Goal: Ask a question: Seek information or help from site administrators or community

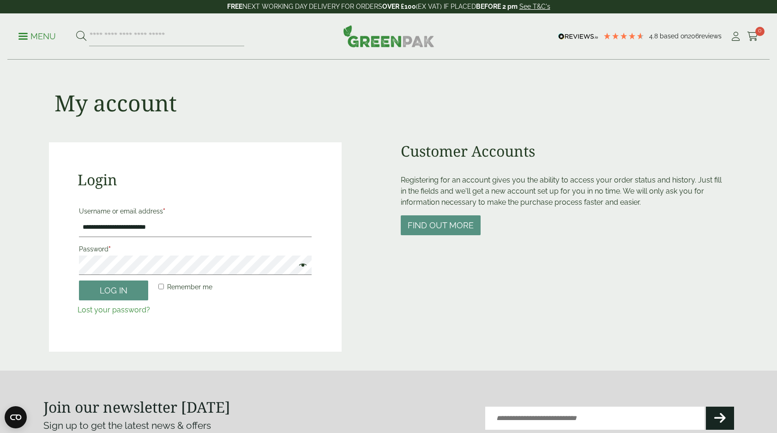
type input "**********"
click at [113, 289] on button "Log in" at bounding box center [113, 290] width 69 height 20
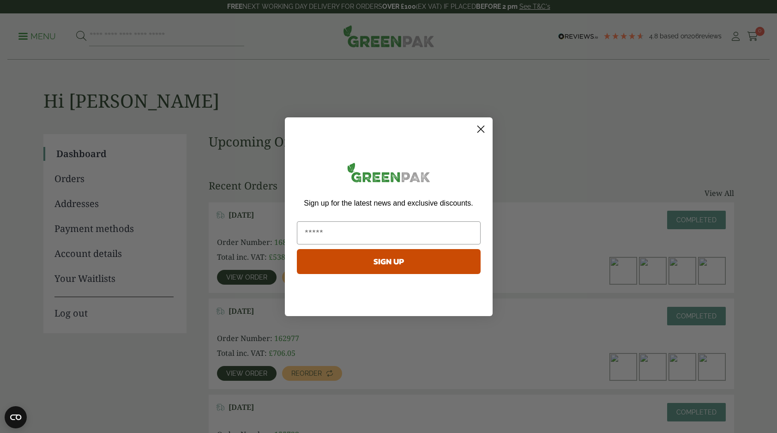
click at [482, 129] on circle "Close dialog" at bounding box center [480, 128] width 15 height 15
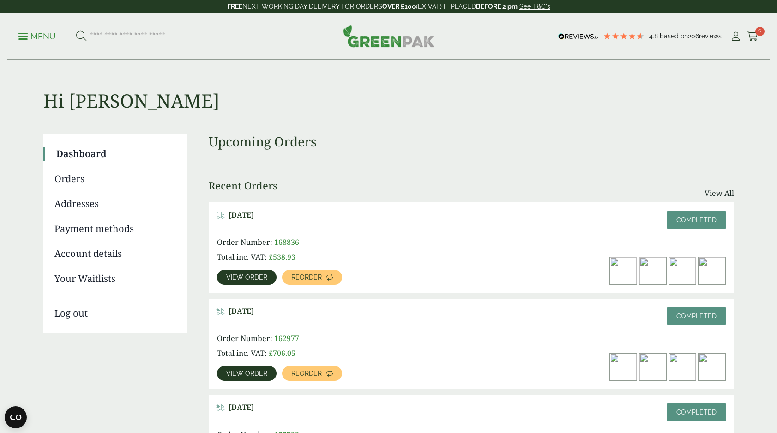
click at [259, 283] on link "View order" at bounding box center [247, 277] width 60 height 15
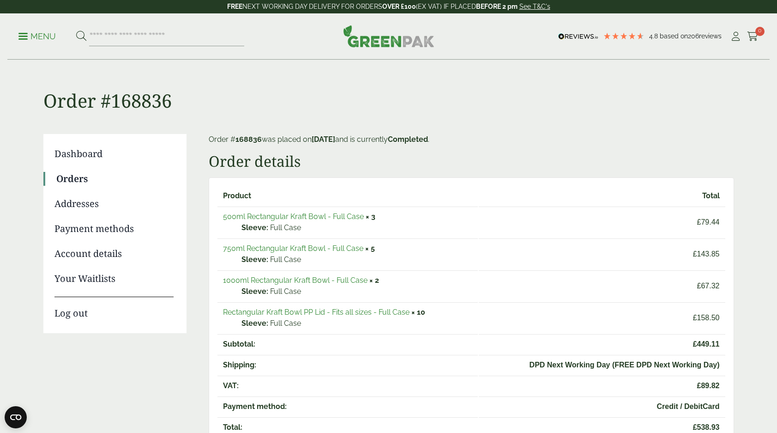
click at [106, 234] on link "Payment methods" at bounding box center [113, 229] width 119 height 14
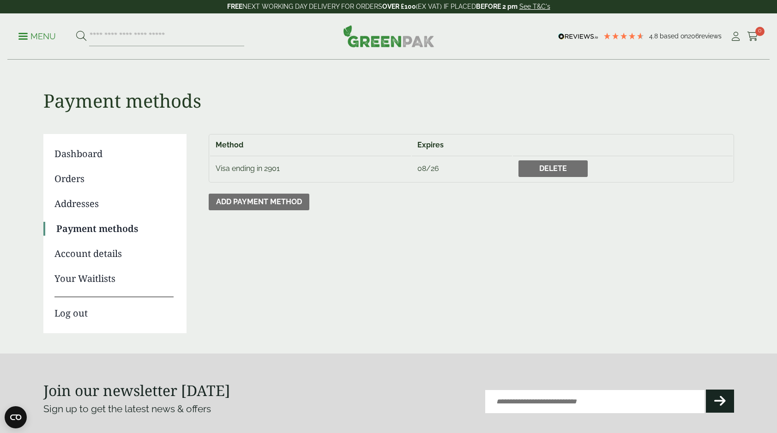
click at [106, 252] on link "Account details" at bounding box center [113, 254] width 119 height 14
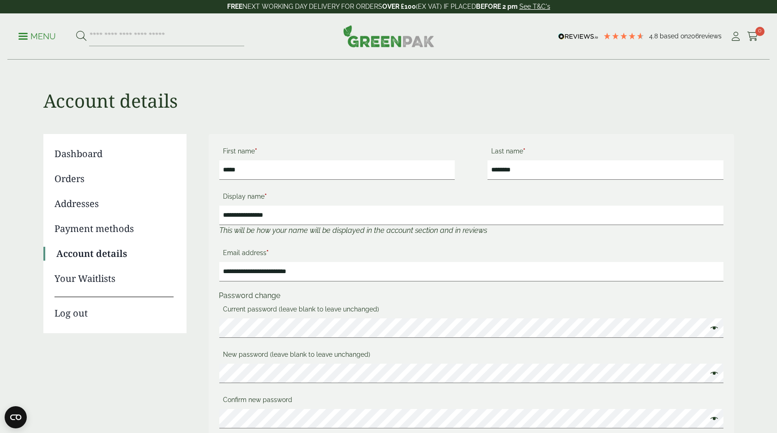
click at [84, 186] on ul "Dashboard Orders Addresses Payment methods Account details Your Waitlists Log o…" at bounding box center [114, 233] width 143 height 199
click at [78, 180] on link "Orders" at bounding box center [113, 179] width 119 height 14
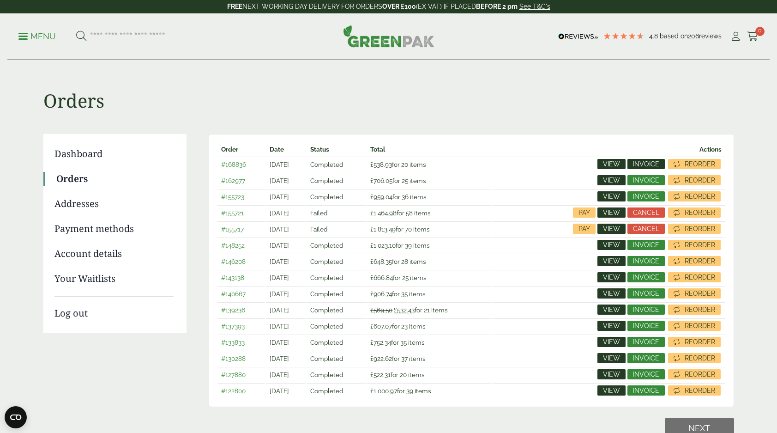
click at [645, 161] on span "Invoice" at bounding box center [646, 164] width 26 height 6
click at [79, 157] on link "Dashboard" at bounding box center [113, 154] width 119 height 14
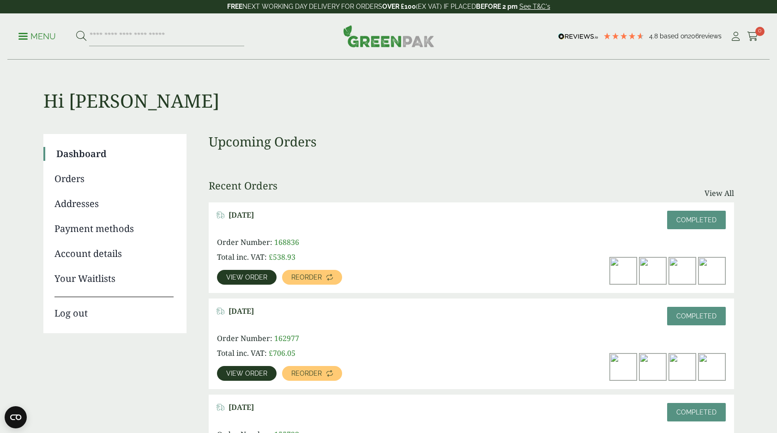
click at [256, 278] on span "View order" at bounding box center [246, 277] width 41 height 6
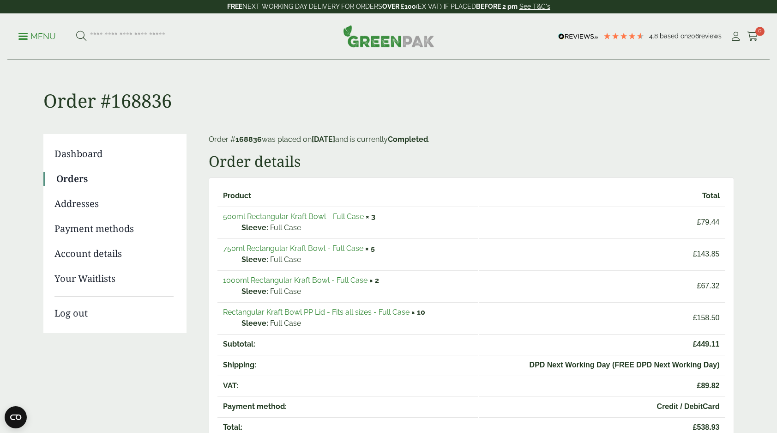
click at [272, 251] on link "750ml Rectangular Kraft Bowl - Full Case" at bounding box center [293, 248] width 140 height 9
click at [299, 215] on link "500ml Rectangular Kraft Bowl - Full Case" at bounding box center [293, 216] width 141 height 9
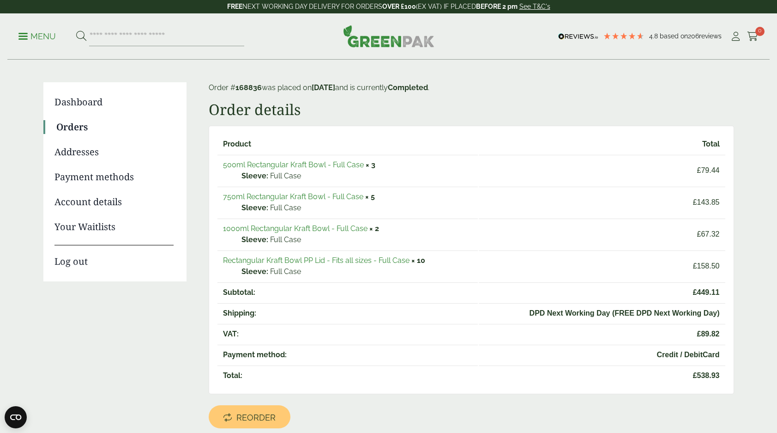
click at [319, 198] on link "750ml Rectangular Kraft Bowl - Full Case" at bounding box center [293, 196] width 140 height 9
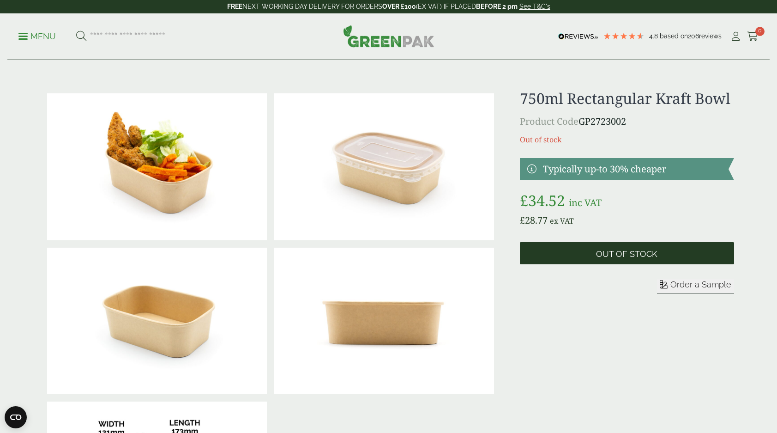
click at [620, 254] on span "Out of stock" at bounding box center [626, 254] width 61 height 10
click at [607, 248] on span "Out of stock" at bounding box center [627, 253] width 214 height 22
click at [607, 249] on span "Out of stock" at bounding box center [626, 254] width 61 height 10
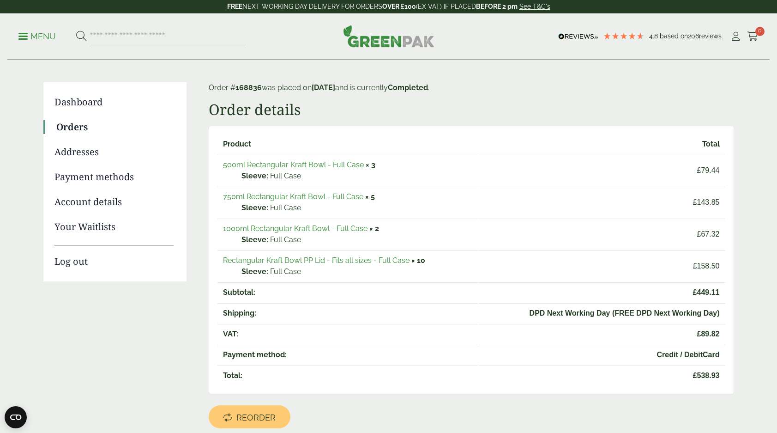
click at [266, 196] on link "750ml Rectangular Kraft Bowl - Full Case" at bounding box center [293, 196] width 140 height 9
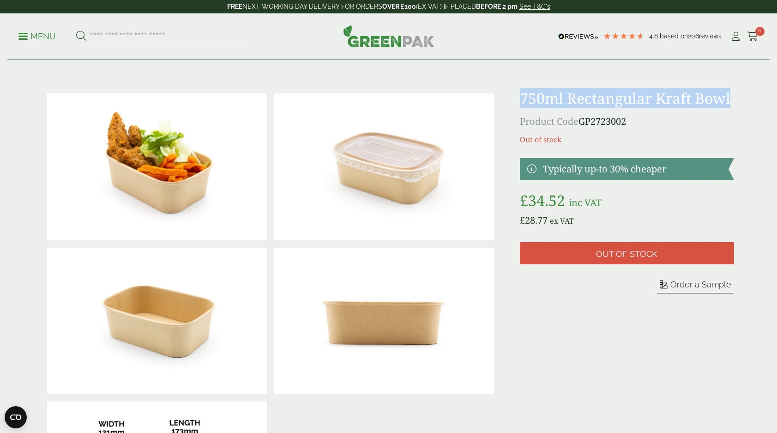
drag, startPoint x: 521, startPoint y: 98, endPoint x: 736, endPoint y: 98, distance: 215.2
click at [736, 98] on div at bounding box center [389, 321] width 702 height 462
copy h1 "750ml Rectangular Kraft Bowl"
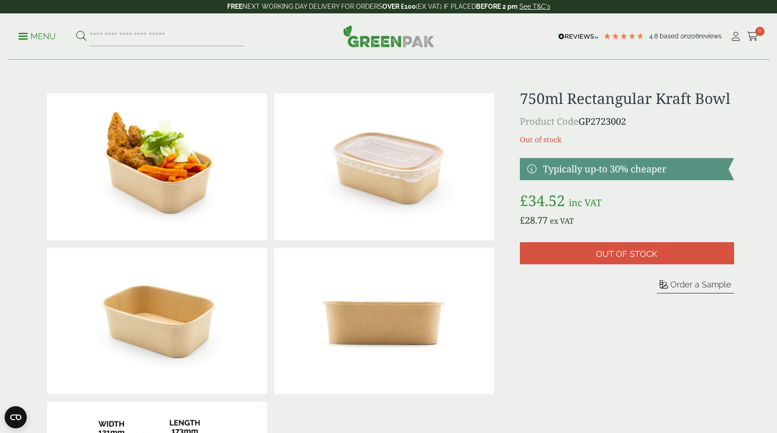
click at [374, 92] on div at bounding box center [384, 167] width 227 height 154
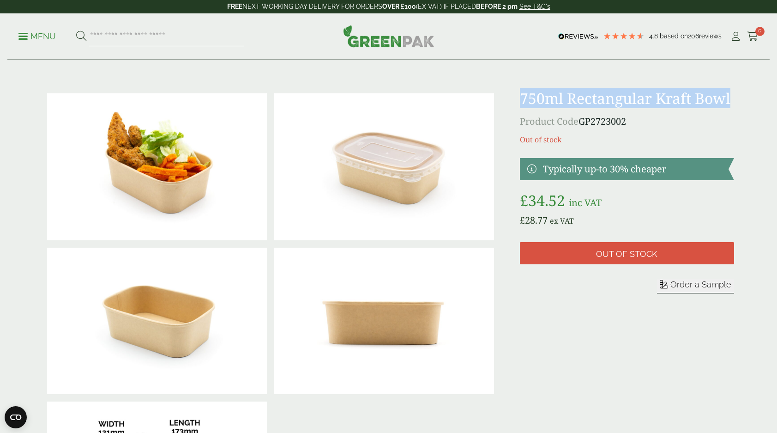
drag, startPoint x: 519, startPoint y: 100, endPoint x: 774, endPoint y: 99, distance: 254.4
copy h1 "750ml Rectangular Kraft Bowl"
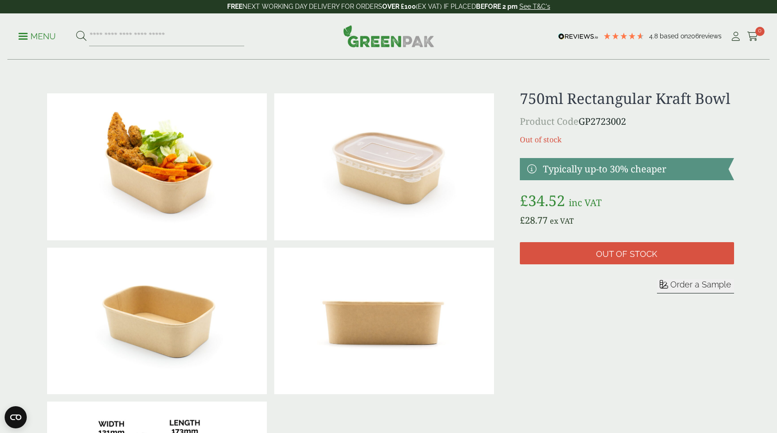
click at [609, 331] on div "750ml Rectangular Kraft Bowl Product Code GP2723002 Out of stock Typically up-t…" at bounding box center [627, 321] width 214 height 462
click at [30, 36] on p "Menu" at bounding box center [36, 36] width 37 height 11
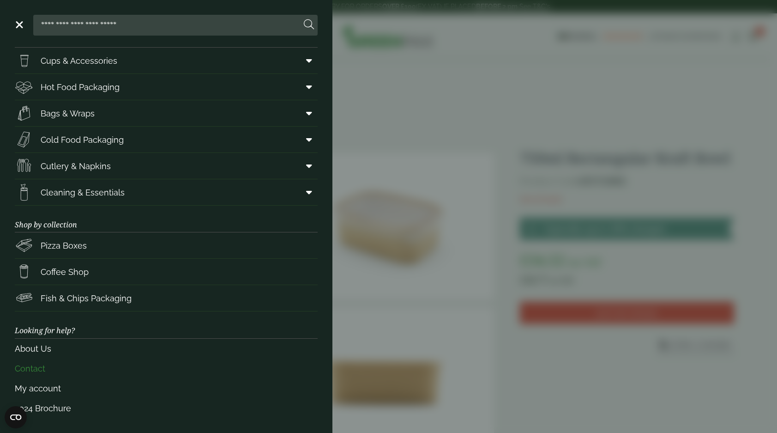
scroll to position [25, 0]
click at [43, 367] on link "Contact" at bounding box center [166, 369] width 303 height 20
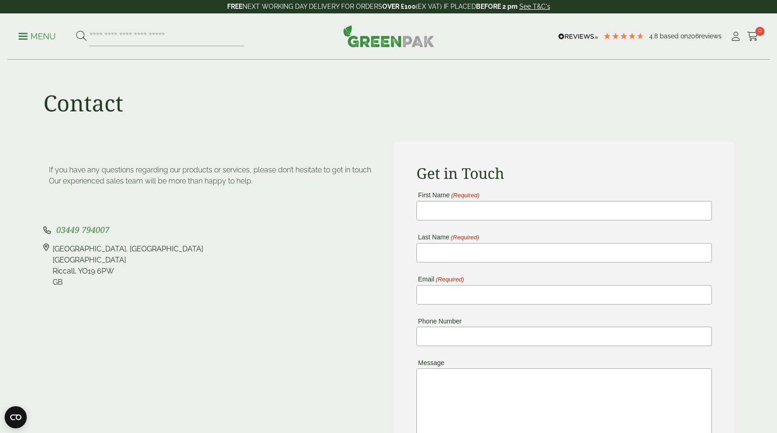
click at [182, 111] on div "Contact" at bounding box center [389, 101] width 702 height 82
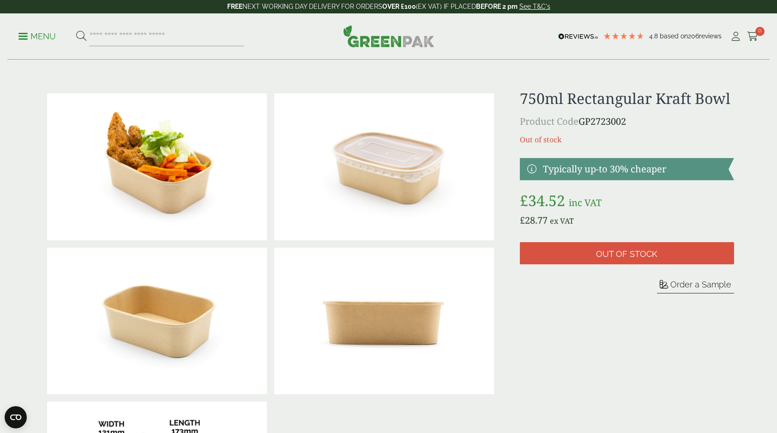
click at [46, 38] on p "Menu" at bounding box center [36, 36] width 37 height 11
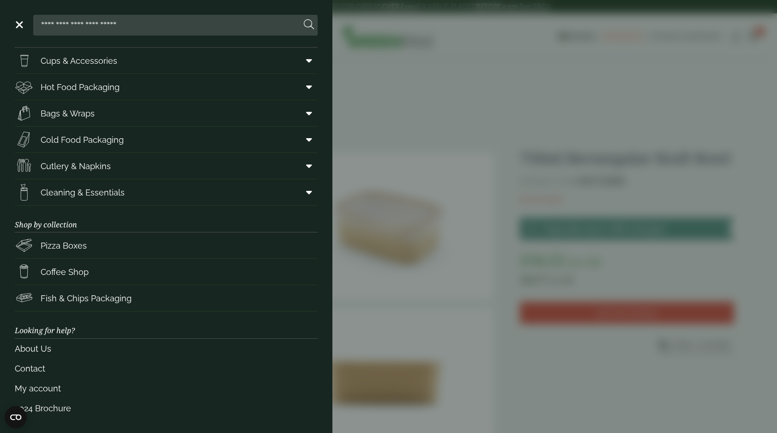
scroll to position [25, 0]
click at [41, 366] on link "Contact" at bounding box center [166, 369] width 303 height 20
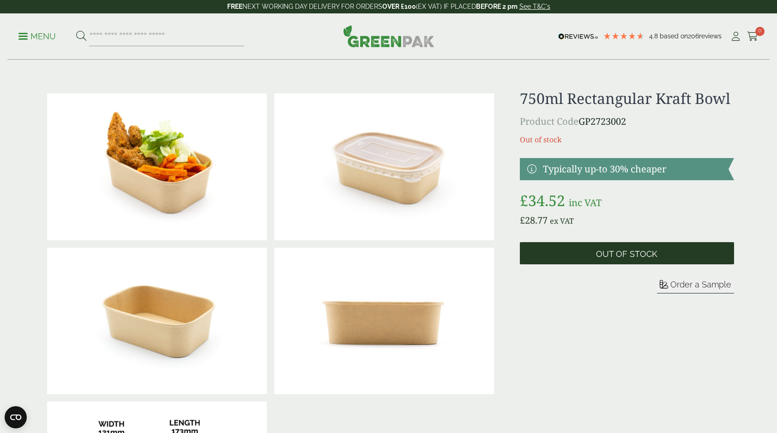
click at [537, 258] on span "Out of stock" at bounding box center [627, 253] width 214 height 22
click at [544, 256] on span "Out of stock" at bounding box center [627, 253] width 214 height 22
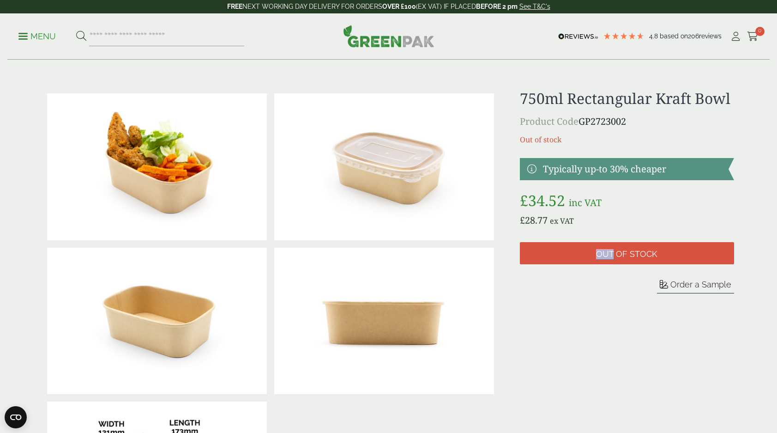
click at [43, 36] on p "Menu" at bounding box center [36, 36] width 37 height 11
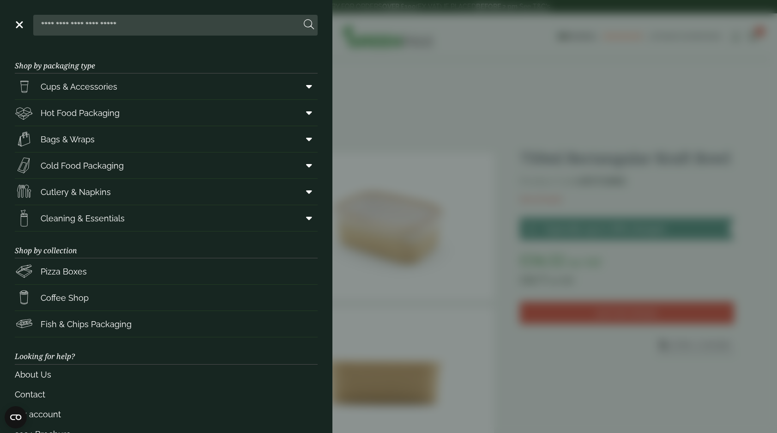
click at [70, 28] on input "search" at bounding box center [169, 24] width 264 height 19
type input "**********"
click at [309, 25] on button at bounding box center [309, 25] width 10 height 12
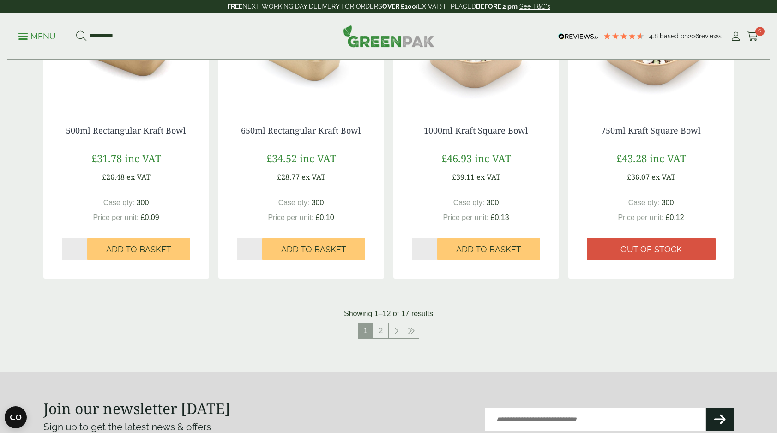
scroll to position [839, 0]
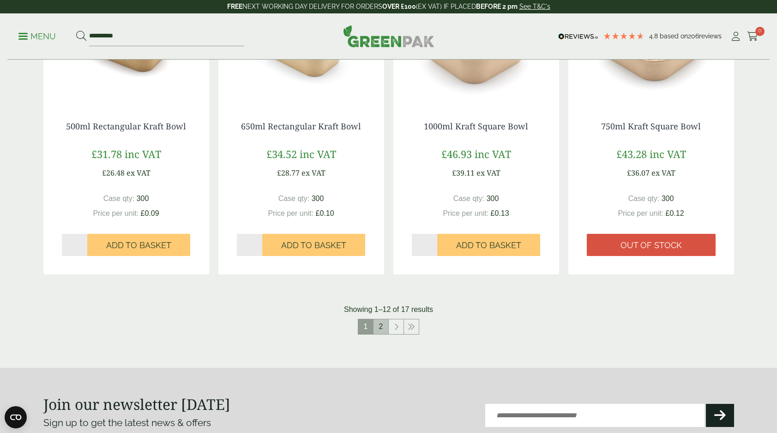
click at [386, 332] on li "2" at bounding box center [381, 327] width 15 height 16
click at [384, 330] on link "2" at bounding box center [381, 326] width 15 height 15
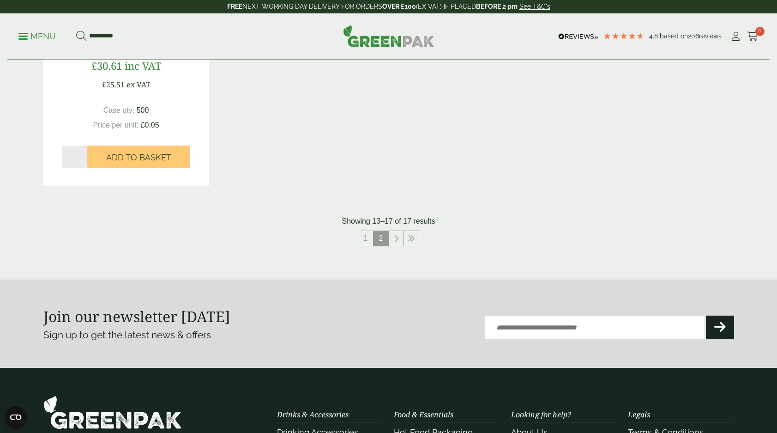
scroll to position [624, 0]
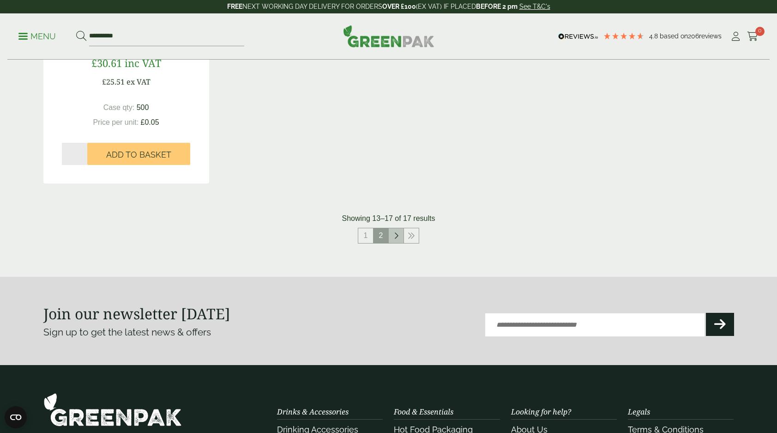
click at [393, 240] on link at bounding box center [396, 235] width 15 height 15
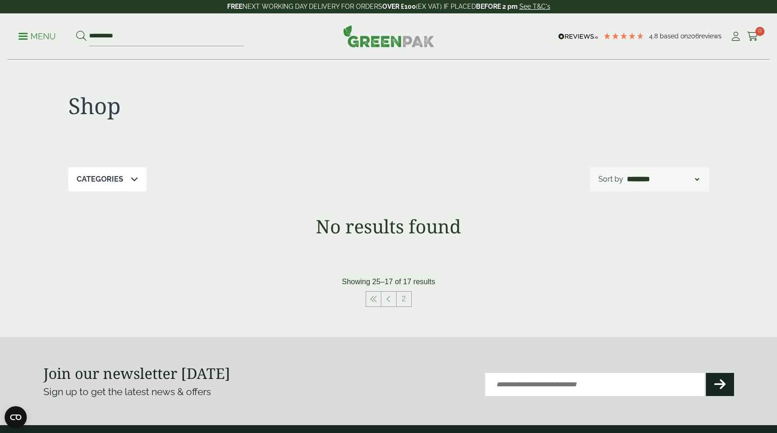
click at [51, 37] on p "Menu" at bounding box center [36, 36] width 37 height 11
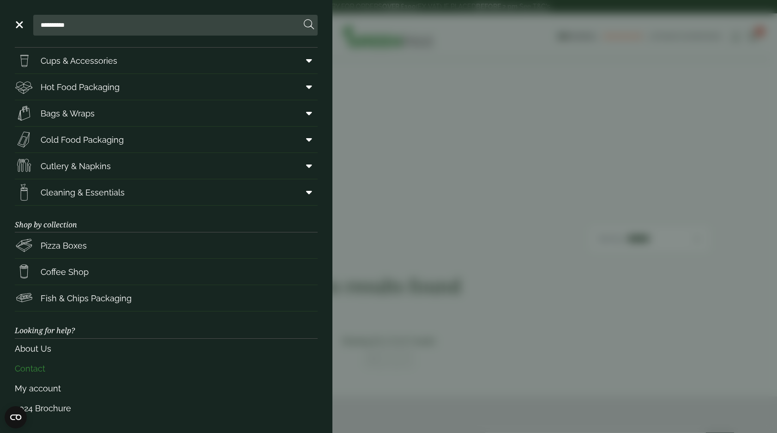
scroll to position [25, 0]
click at [35, 370] on link "Contact" at bounding box center [166, 369] width 303 height 20
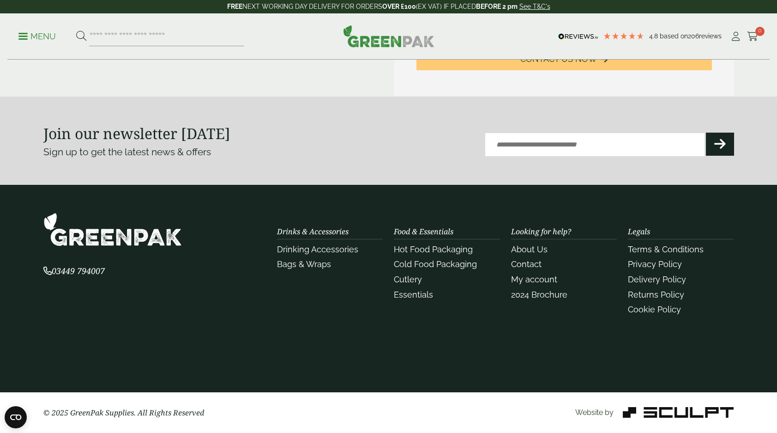
scroll to position [468, 0]
